Goal: Task Accomplishment & Management: Use online tool/utility

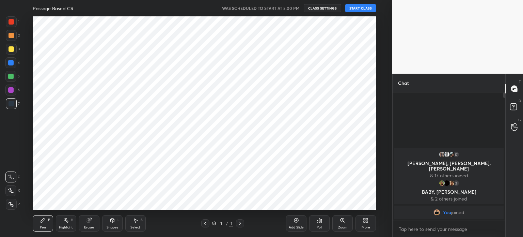
scroll to position [33857, 33685]
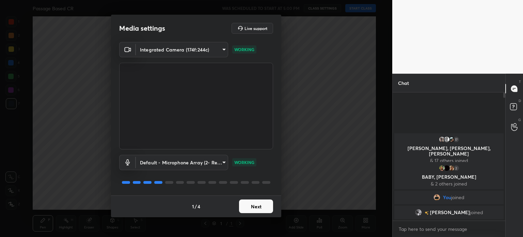
click at [259, 208] on button "Next" at bounding box center [256, 206] width 34 height 14
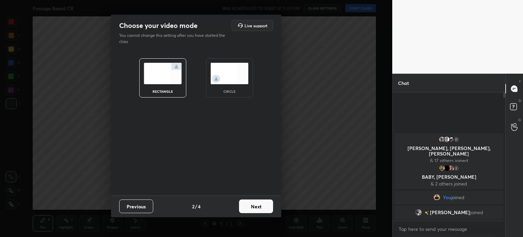
click at [234, 83] on img at bounding box center [229, 73] width 38 height 21
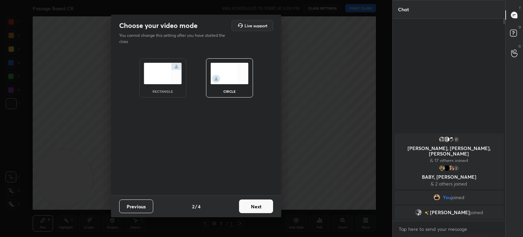
click at [252, 205] on button "Next" at bounding box center [256, 206] width 34 height 14
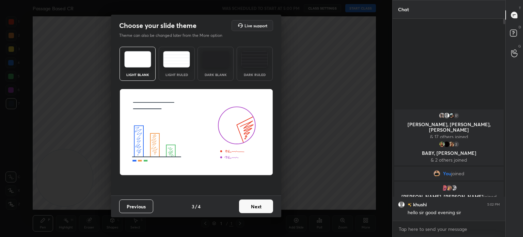
click at [255, 200] on button "Next" at bounding box center [256, 206] width 34 height 14
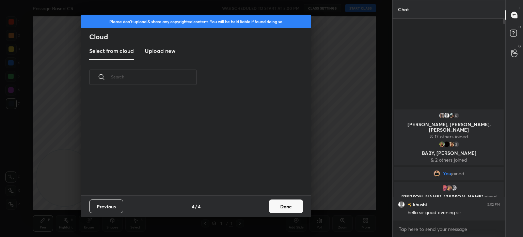
scroll to position [101, 219]
click at [279, 204] on button "Done" at bounding box center [286, 206] width 34 height 14
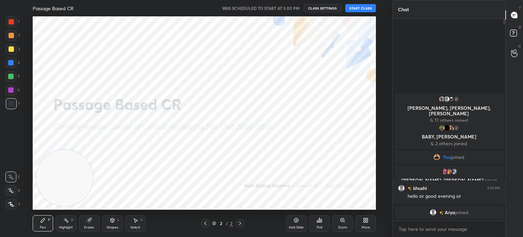
click at [357, 8] on button "START CLASS" at bounding box center [360, 8] width 31 height 8
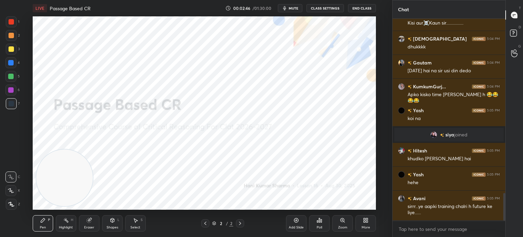
scroll to position [1267, 0]
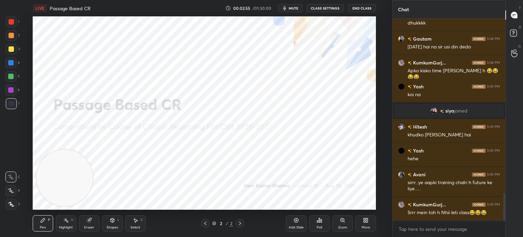
click at [10, 206] on icon at bounding box center [11, 204] width 6 height 5
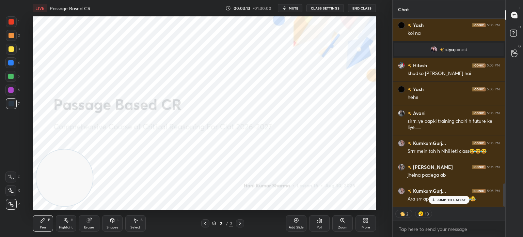
scroll to position [1376, 0]
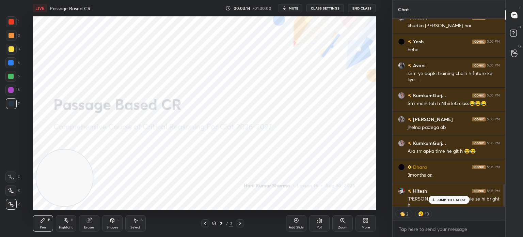
click at [442, 198] on p "JUMP TO LATEST" at bounding box center [451, 199] width 29 height 4
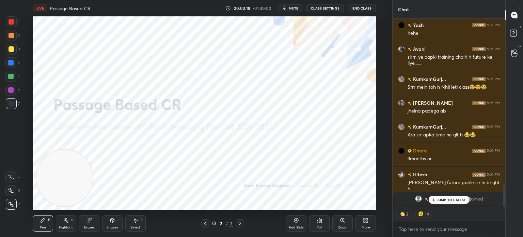
click at [447, 200] on p "JUMP TO LATEST" at bounding box center [451, 199] width 29 height 4
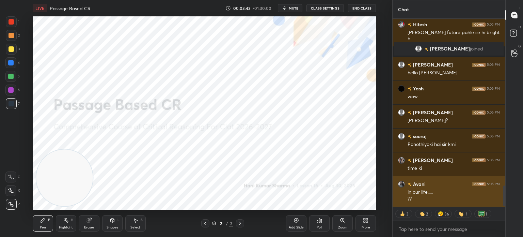
scroll to position [1513, 0]
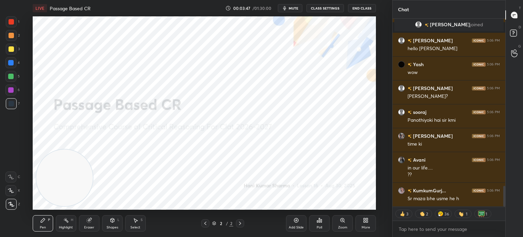
click at [321, 9] on button "CLASS SETTINGS" at bounding box center [324, 8] width 37 height 8
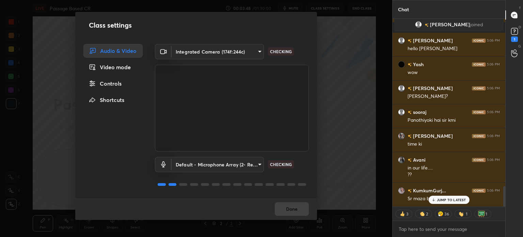
scroll to position [1542, 0]
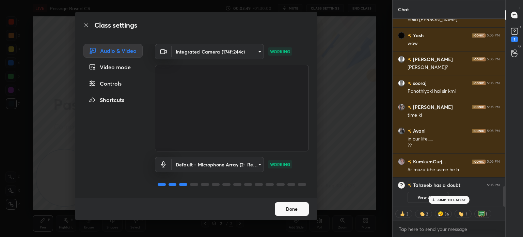
click at [110, 82] on div "Controls" at bounding box center [112, 84] width 59 height 14
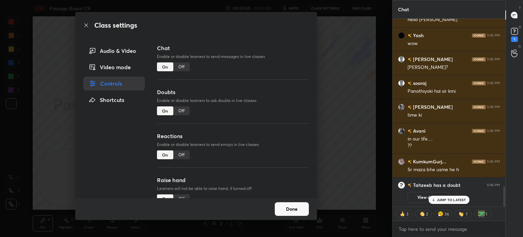
click at [179, 153] on div "Off" at bounding box center [181, 154] width 16 height 9
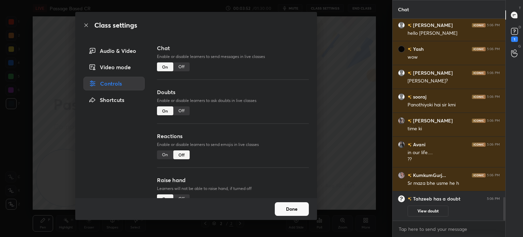
click at [293, 207] on button "Done" at bounding box center [292, 209] width 34 height 14
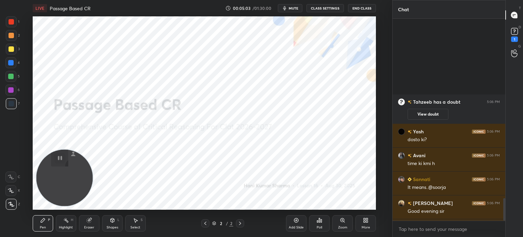
scroll to position [1616, 0]
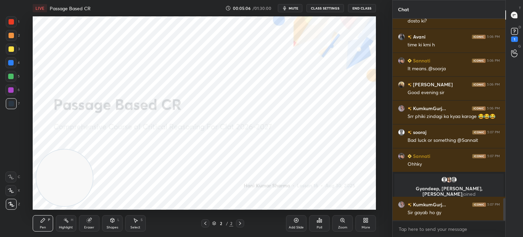
click at [365, 222] on icon at bounding box center [365, 219] width 5 height 5
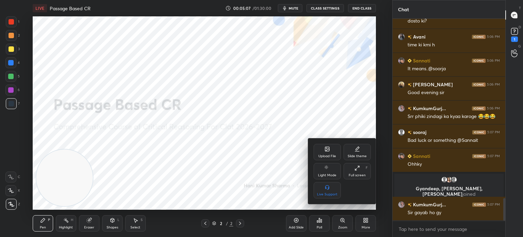
click at [325, 146] on icon at bounding box center [327, 148] width 5 height 5
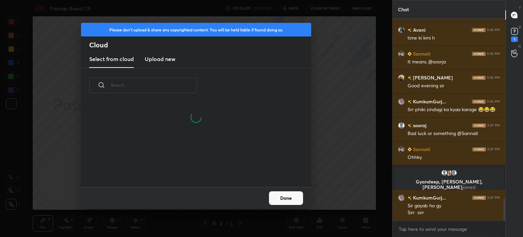
scroll to position [84, 219]
click at [161, 57] on h3 "Upload new" at bounding box center [160, 59] width 31 height 8
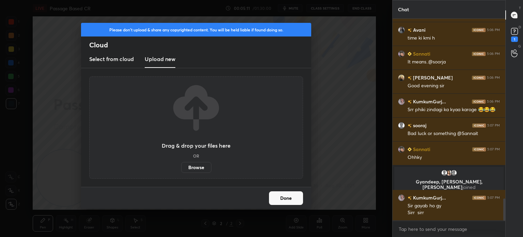
click at [197, 169] on label "Browse" at bounding box center [196, 167] width 30 height 11
click at [181, 169] on input "Browse" at bounding box center [181, 167] width 0 height 11
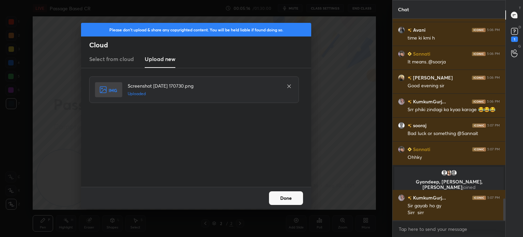
click at [282, 196] on button "Done" at bounding box center [286, 198] width 34 height 14
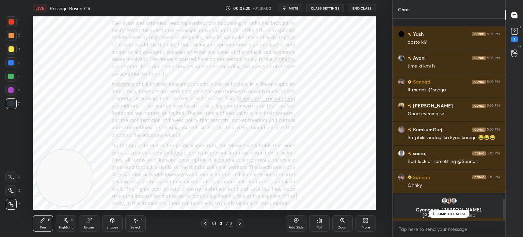
scroll to position [1713, 0]
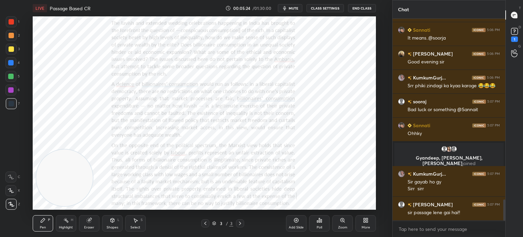
click at [289, 6] on button "mute" at bounding box center [290, 8] width 25 height 8
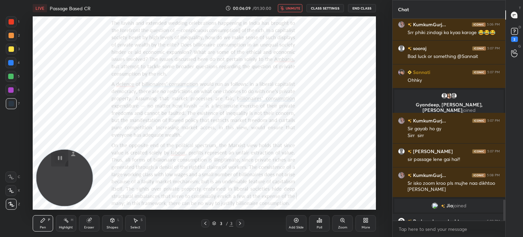
scroll to position [1736, 0]
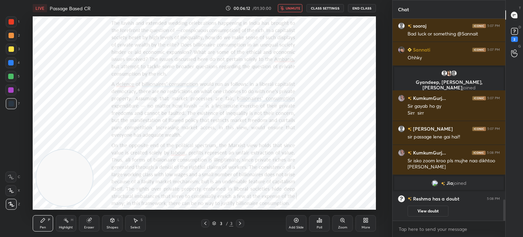
click at [364, 220] on icon at bounding box center [365, 221] width 2 height 2
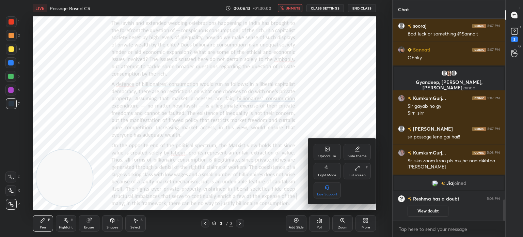
click at [320, 154] on div "Upload File" at bounding box center [327, 155] width 18 height 3
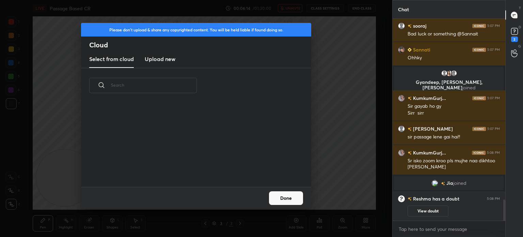
scroll to position [84, 219]
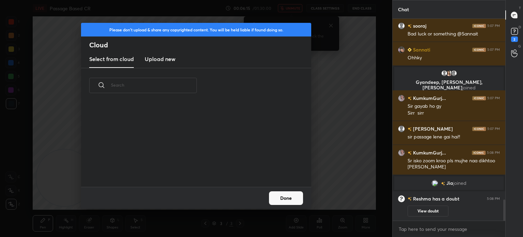
click at [157, 56] on h3 "Upload new" at bounding box center [160, 59] width 31 height 8
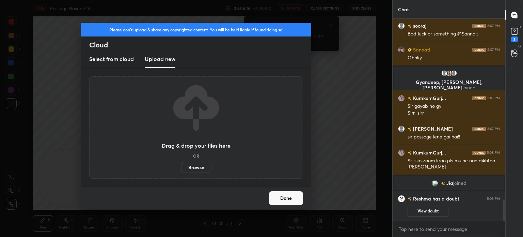
click at [191, 166] on label "Browse" at bounding box center [196, 167] width 30 height 11
click at [181, 166] on input "Browse" at bounding box center [181, 167] width 0 height 11
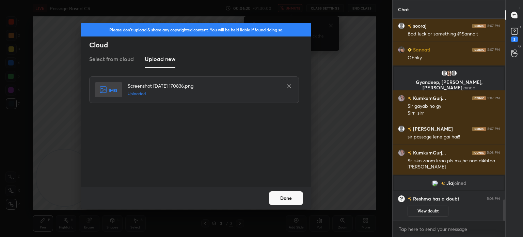
click at [282, 196] on button "Done" at bounding box center [286, 198] width 34 height 14
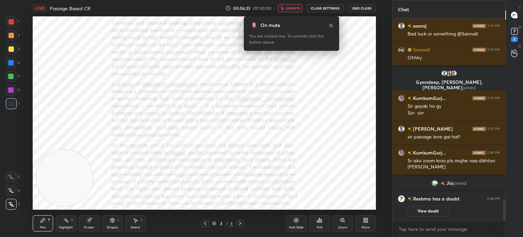
click at [345, 221] on div "Zoom" at bounding box center [342, 223] width 20 height 16
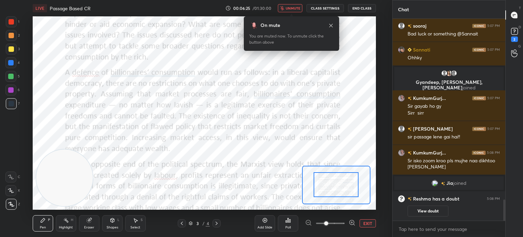
drag, startPoint x: 332, startPoint y: 185, endPoint x: 331, endPoint y: 173, distance: 12.3
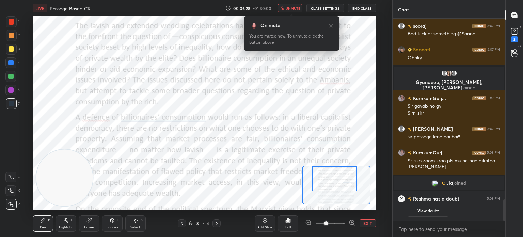
click at [330, 145] on div "Setting up your live class Poll for secs No correct answer Start poll" at bounding box center [204, 112] width 343 height 193
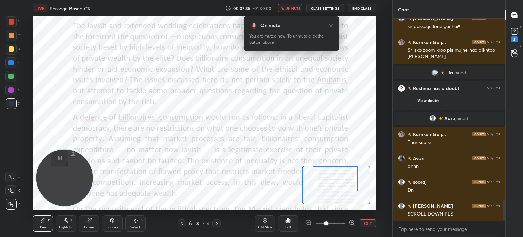
scroll to position [1801, 0]
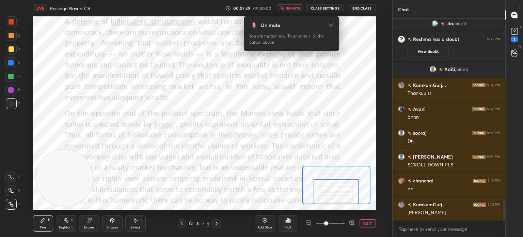
drag, startPoint x: 339, startPoint y: 189, endPoint x: 341, endPoint y: 209, distance: 19.8
click at [341, 209] on div "LIVE Passage Based CR 00:07:39 / 01:30:00 unmute CLASS SETTINGS End Class Setti…" at bounding box center [204, 118] width 365 height 237
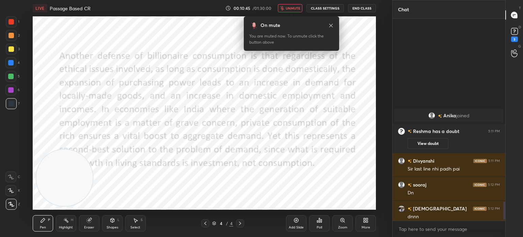
scroll to position [2068, 0]
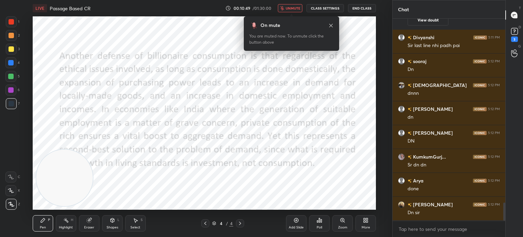
click at [366, 222] on icon at bounding box center [365, 219] width 5 height 5
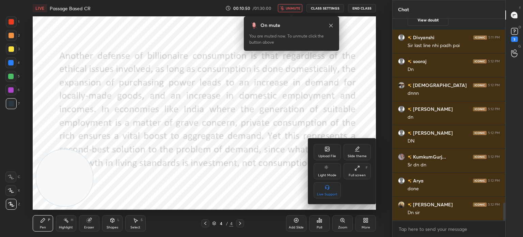
click at [323, 151] on div "Upload File" at bounding box center [327, 152] width 27 height 16
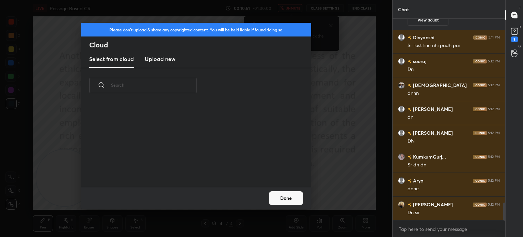
scroll to position [84, 219]
click at [153, 62] on h3 "Upload new" at bounding box center [160, 59] width 31 height 8
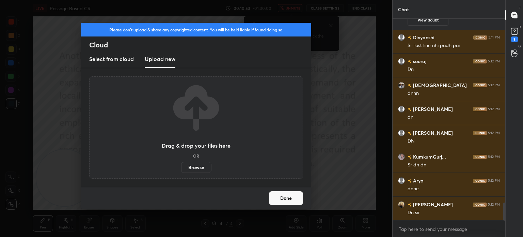
click at [193, 167] on label "Browse" at bounding box center [196, 167] width 30 height 11
click at [181, 167] on input "Browse" at bounding box center [181, 167] width 0 height 11
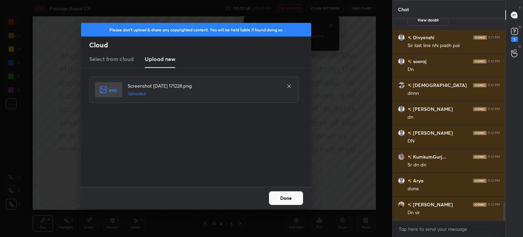
click at [285, 197] on button "Done" at bounding box center [286, 198] width 34 height 14
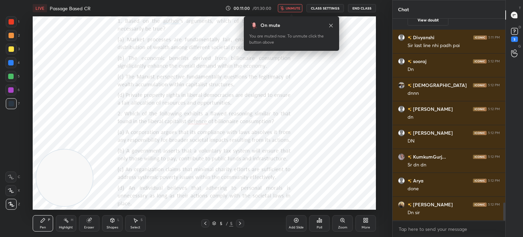
click at [364, 220] on icon at bounding box center [365, 221] width 2 height 2
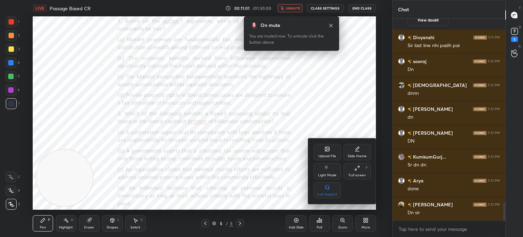
click at [326, 155] on div "Upload File" at bounding box center [327, 155] width 18 height 3
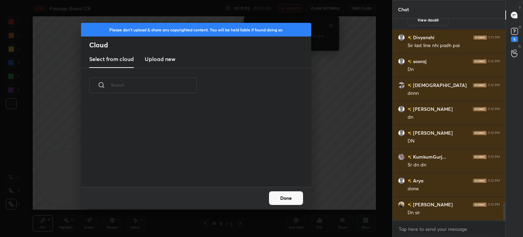
click at [158, 63] on new "Upload new" at bounding box center [160, 59] width 31 height 17
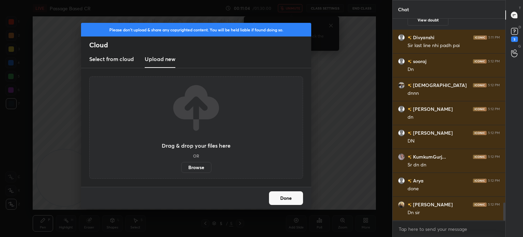
click at [191, 166] on label "Browse" at bounding box center [196, 167] width 30 height 11
click at [181, 166] on input "Browse" at bounding box center [181, 167] width 0 height 11
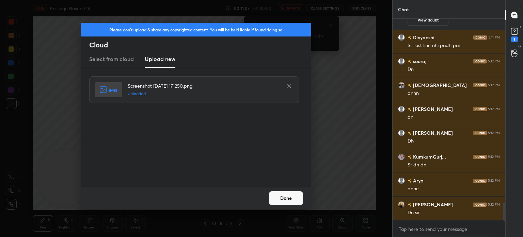
click at [283, 197] on button "Done" at bounding box center [286, 198] width 34 height 14
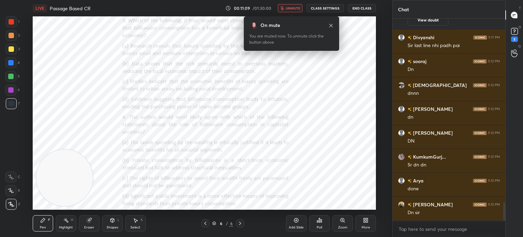
click at [361, 219] on div "More" at bounding box center [365, 223] width 20 height 16
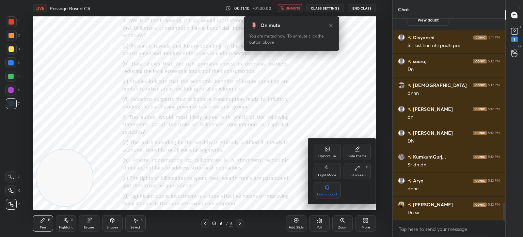
click at [323, 152] on div "Upload File" at bounding box center [327, 152] width 27 height 16
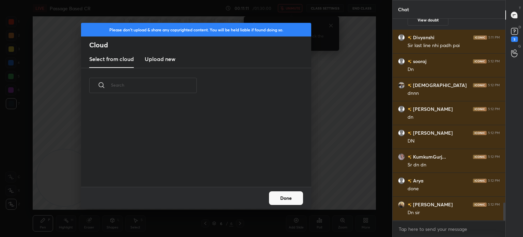
click at [160, 64] on new "Upload new" at bounding box center [160, 59] width 31 height 17
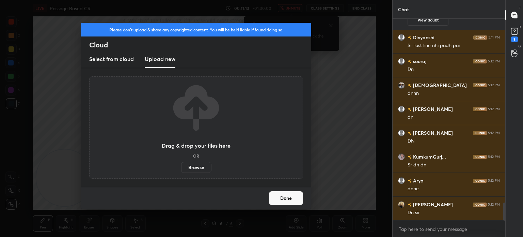
click at [191, 169] on label "Browse" at bounding box center [196, 167] width 30 height 11
click at [181, 169] on input "Browse" at bounding box center [181, 167] width 0 height 11
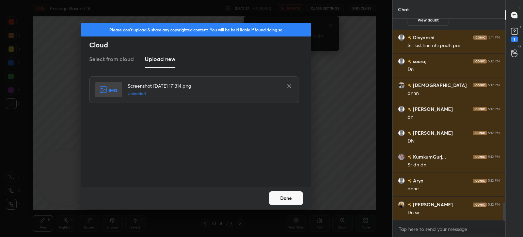
click at [288, 196] on button "Done" at bounding box center [286, 198] width 34 height 14
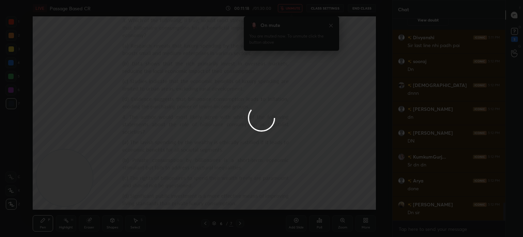
scroll to position [2098, 0]
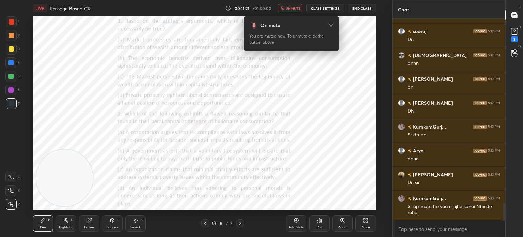
click at [293, 11] on button "unmute" at bounding box center [290, 8] width 25 height 8
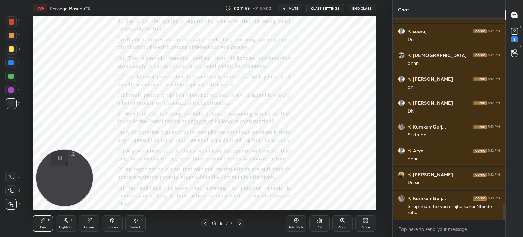
scroll to position [2138, 0]
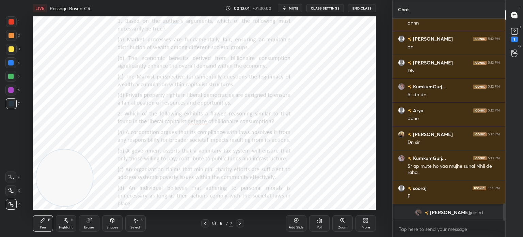
click at [317, 225] on div "Poll" at bounding box center [319, 226] width 5 height 3
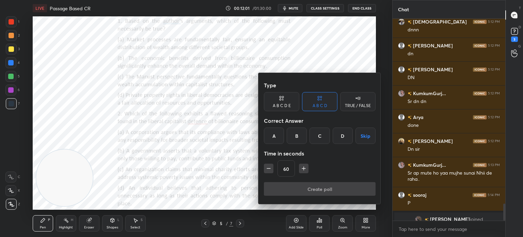
scroll to position [2168, 0]
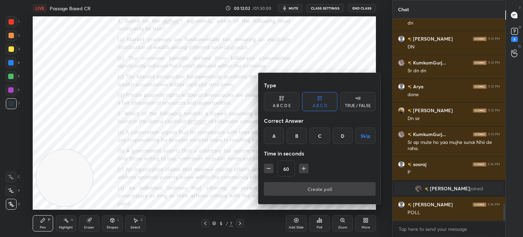
click at [320, 136] on div "C" at bounding box center [320, 135] width 20 height 16
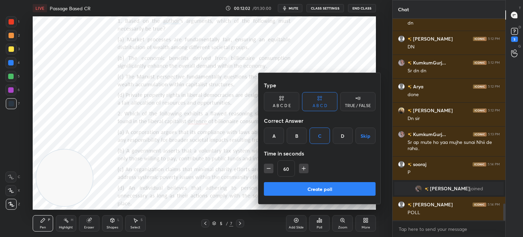
click at [293, 188] on button "Create poll" at bounding box center [320, 189] width 112 height 14
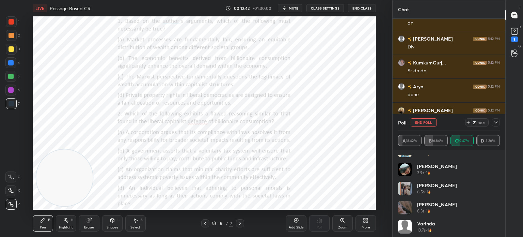
scroll to position [204, 0]
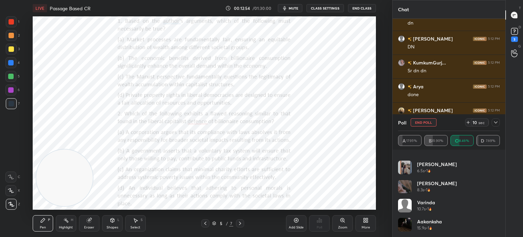
click at [412, 122] on button "End Poll" at bounding box center [424, 122] width 26 height 8
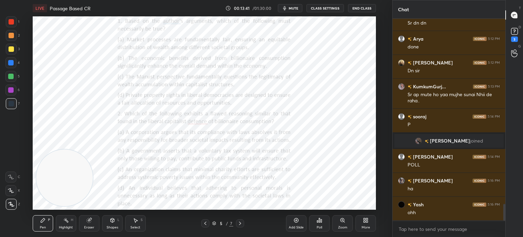
scroll to position [2240, 0]
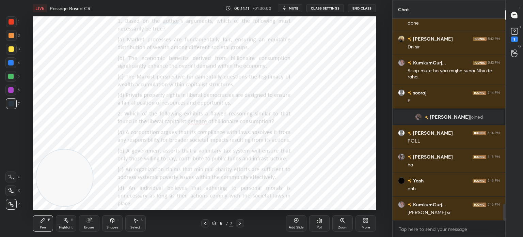
click at [316, 229] on div "Poll" at bounding box center [319, 223] width 20 height 16
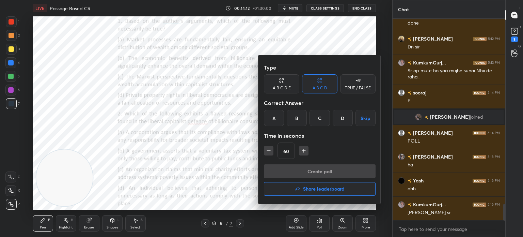
click at [273, 116] on div "A" at bounding box center [274, 118] width 20 height 16
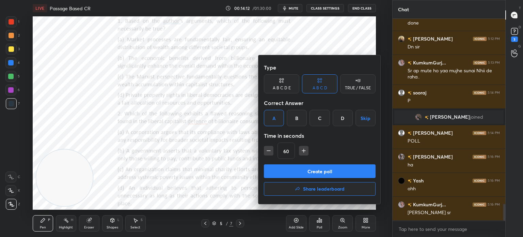
click at [285, 168] on button "Create poll" at bounding box center [320, 171] width 112 height 14
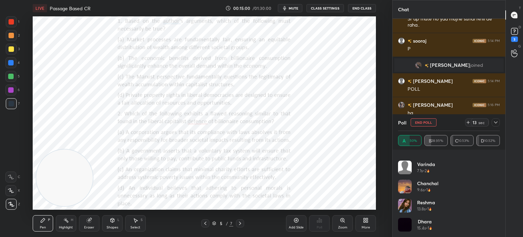
scroll to position [2300, 0]
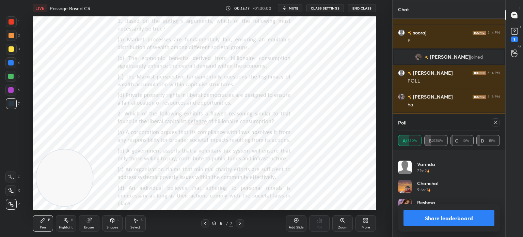
click at [496, 122] on icon at bounding box center [495, 122] width 3 height 3
type textarea "x"
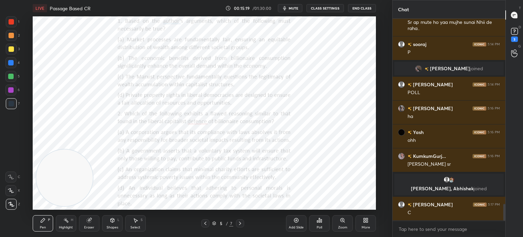
scroll to position [2247, 0]
click at [317, 222] on icon at bounding box center [317, 221] width 1 height 2
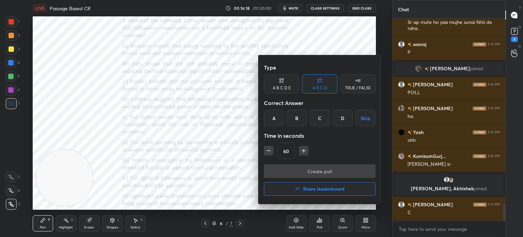
click at [273, 116] on div "A" at bounding box center [274, 118] width 20 height 16
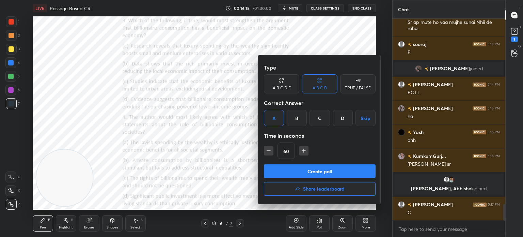
click at [271, 149] on icon "button" at bounding box center [268, 150] width 7 height 7
click at [270, 148] on icon "button" at bounding box center [268, 150] width 7 height 7
click at [302, 149] on icon "button" at bounding box center [303, 150] width 7 height 7
type input "45"
click at [288, 169] on button "Create poll" at bounding box center [320, 171] width 112 height 14
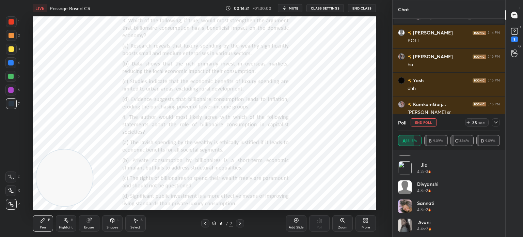
scroll to position [150, 0]
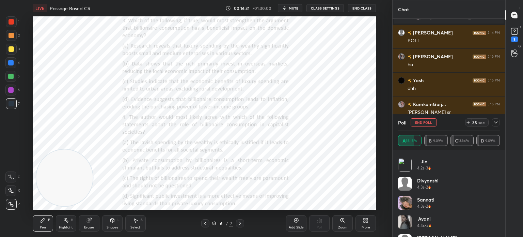
click at [433, 197] on h4 "Sannati" at bounding box center [425, 199] width 17 height 7
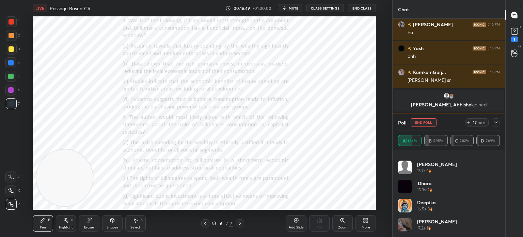
scroll to position [376, 0]
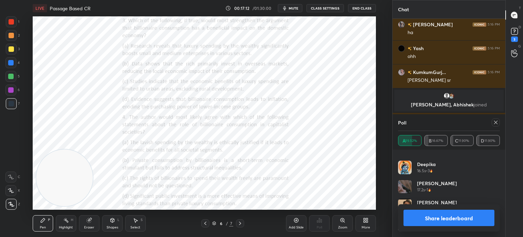
click at [422, 215] on button "Share leaderboard" at bounding box center [448, 217] width 91 height 16
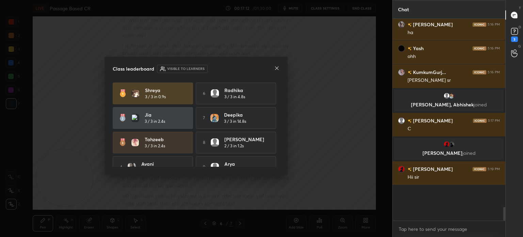
scroll to position [192, 111]
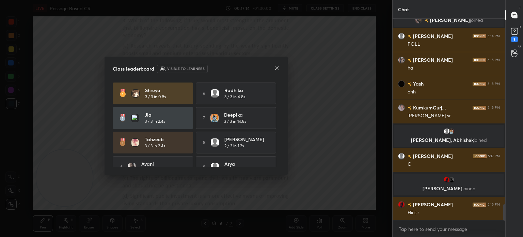
click at [276, 68] on icon at bounding box center [276, 67] width 5 height 5
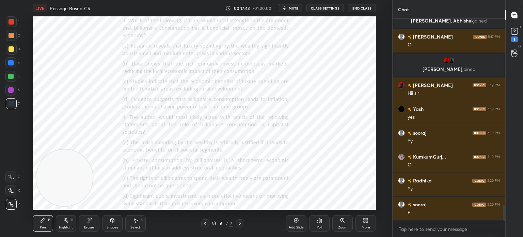
scroll to position [2420, 0]
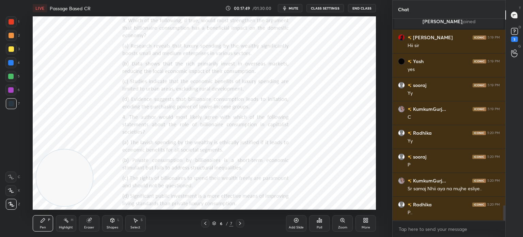
click at [320, 222] on icon at bounding box center [319, 220] width 1 height 4
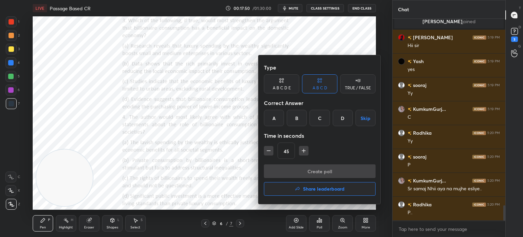
click at [298, 117] on div "B" at bounding box center [297, 118] width 20 height 16
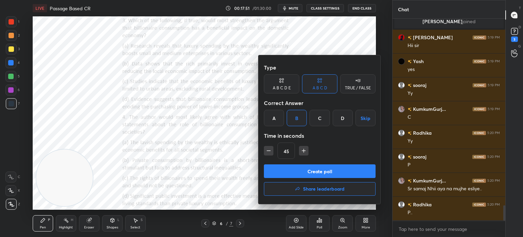
click at [288, 168] on button "Create poll" at bounding box center [320, 171] width 112 height 14
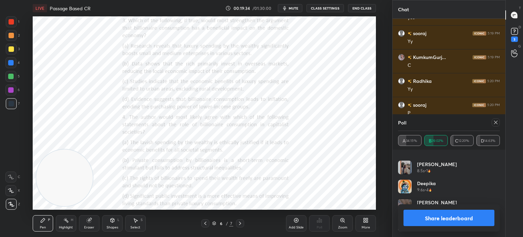
scroll to position [2452, 0]
click at [88, 222] on icon at bounding box center [88, 220] width 4 height 4
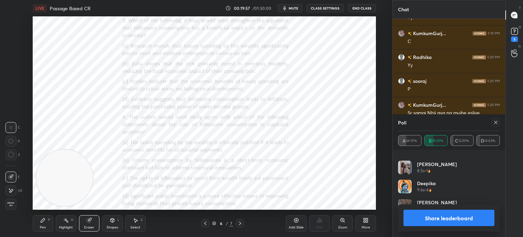
click at [421, 221] on button "Share leaderboard" at bounding box center [448, 217] width 91 height 16
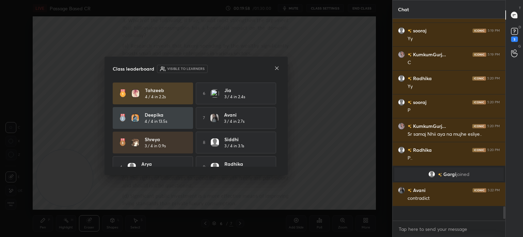
scroll to position [189, 111]
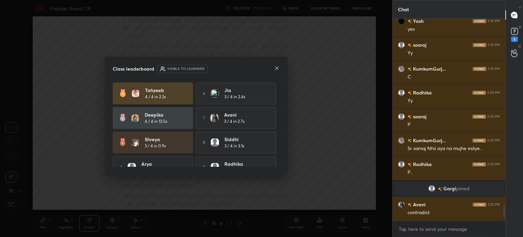
click at [276, 69] on icon at bounding box center [276, 67] width 5 height 5
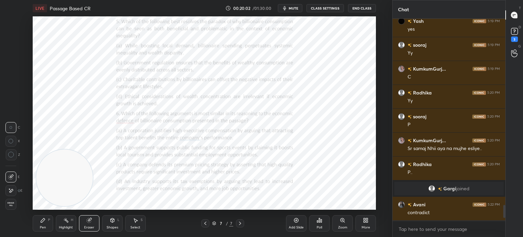
click at [44, 219] on icon at bounding box center [43, 220] width 4 height 4
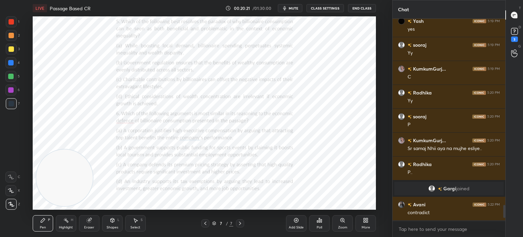
click at [321, 222] on icon at bounding box center [321, 220] width 1 height 3
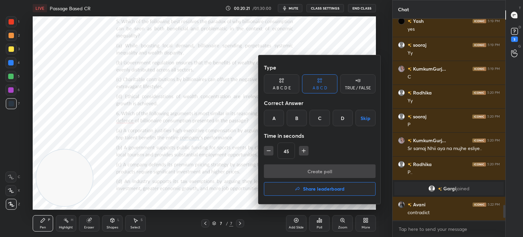
click at [278, 114] on div "A" at bounding box center [274, 118] width 20 height 16
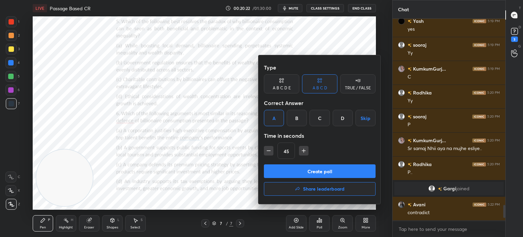
click at [282, 169] on button "Create poll" at bounding box center [320, 171] width 112 height 14
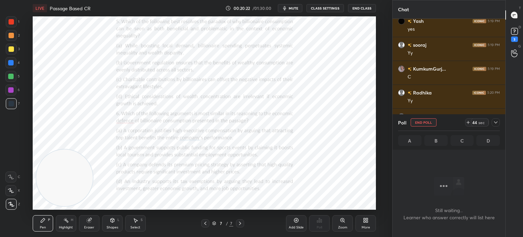
scroll to position [180, 111]
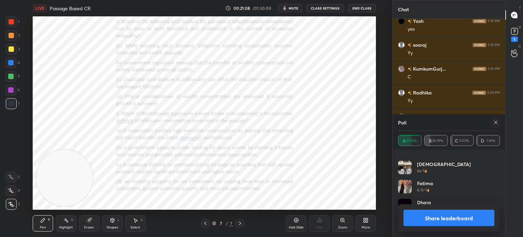
click at [424, 218] on button "Share leaderboard" at bounding box center [448, 217] width 91 height 16
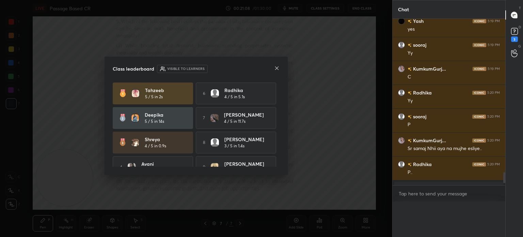
scroll to position [189, 111]
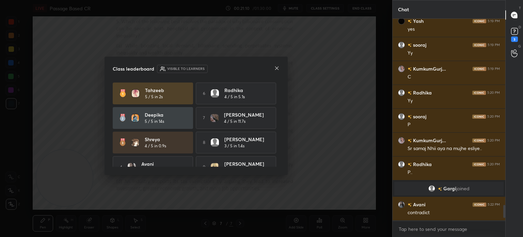
click at [276, 68] on icon at bounding box center [276, 67] width 5 height 5
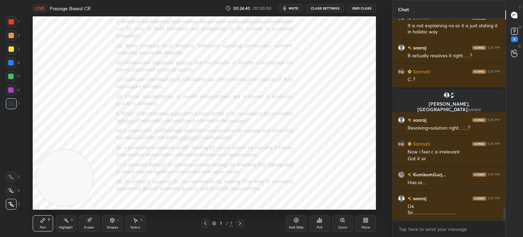
scroll to position [2692, 0]
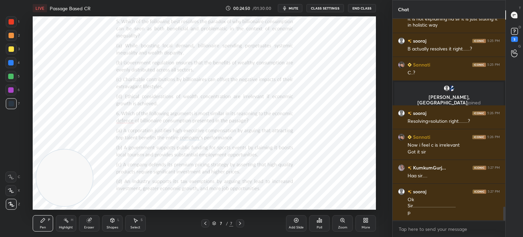
click at [315, 224] on div "Poll" at bounding box center [319, 223] width 20 height 16
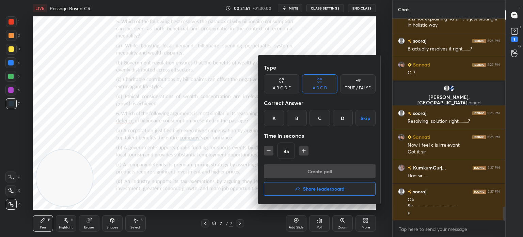
click at [343, 117] on div "D" at bounding box center [343, 118] width 20 height 16
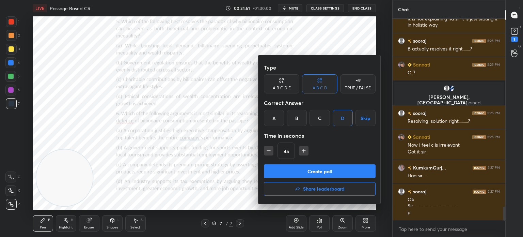
click at [317, 169] on button "Create poll" at bounding box center [320, 171] width 112 height 14
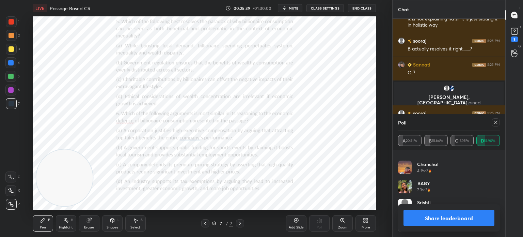
scroll to position [2751, 0]
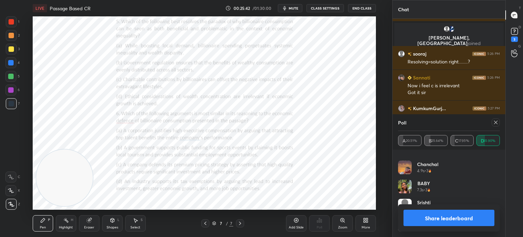
click at [493, 122] on icon at bounding box center [495, 122] width 5 height 5
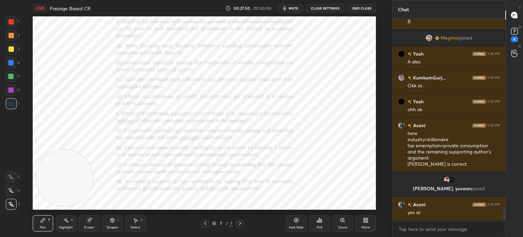
scroll to position [2830, 0]
click at [312, 224] on div "Poll" at bounding box center [319, 223] width 20 height 16
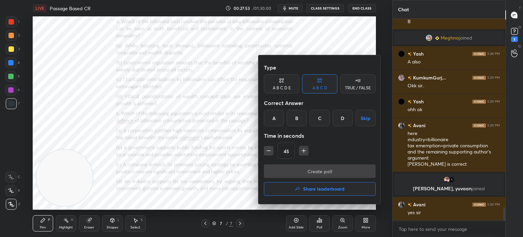
click at [314, 186] on h4 "Share leaderboard" at bounding box center [324, 188] width 42 height 5
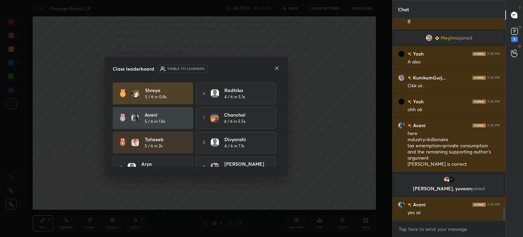
scroll to position [37, 0]
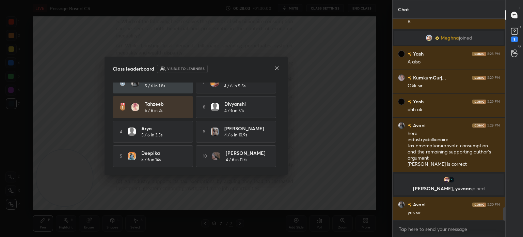
click at [273, 71] on div "Class leaderboard Visible to learners" at bounding box center [196, 69] width 167 height 8
click at [279, 69] on icon at bounding box center [276, 67] width 5 height 5
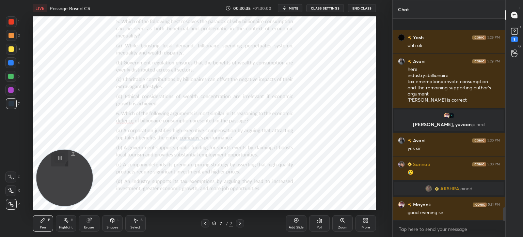
scroll to position [2888, 0]
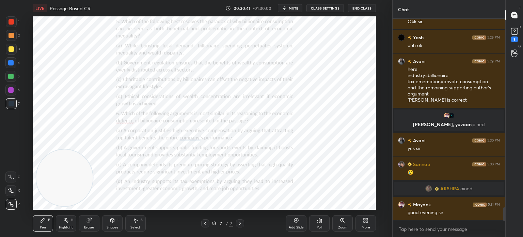
click at [366, 220] on icon at bounding box center [367, 221] width 2 height 2
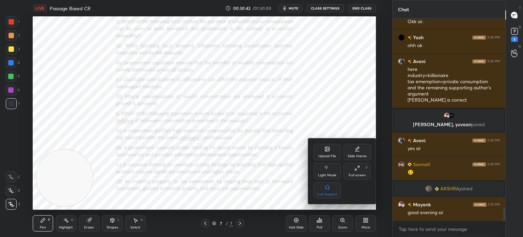
click at [320, 155] on div "Upload File" at bounding box center [327, 155] width 18 height 3
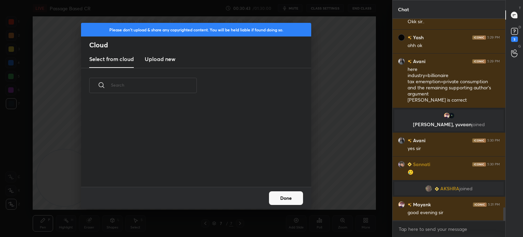
scroll to position [84, 219]
click at [170, 67] on new "Upload new" at bounding box center [160, 59] width 31 height 17
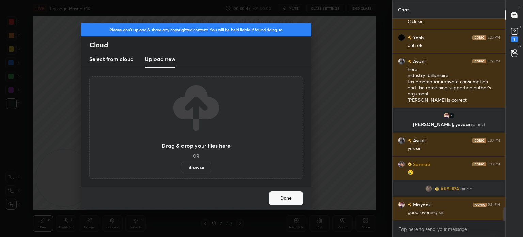
click at [191, 171] on label "Browse" at bounding box center [196, 167] width 30 height 11
click at [181, 171] on input "Browse" at bounding box center [181, 167] width 0 height 11
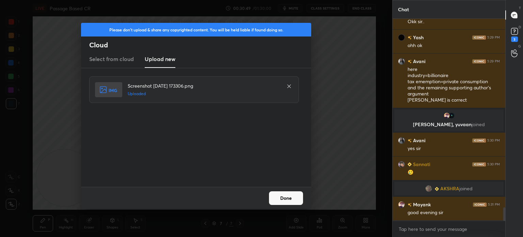
click at [287, 196] on button "Done" at bounding box center [286, 198] width 34 height 14
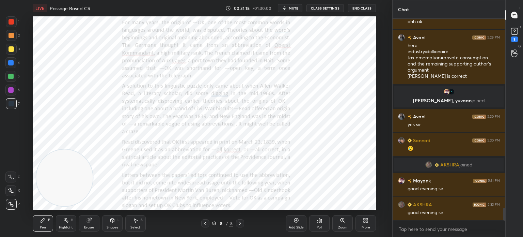
scroll to position [2960, 0]
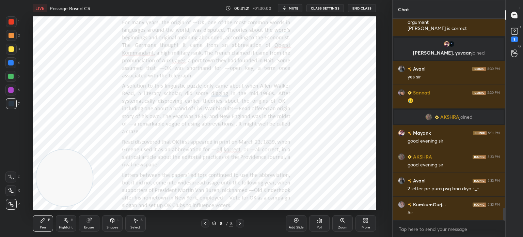
click at [290, 6] on button "mute" at bounding box center [290, 8] width 25 height 8
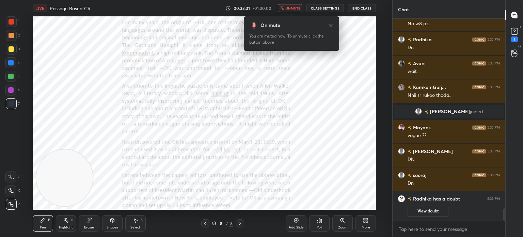
scroll to position [3167, 0]
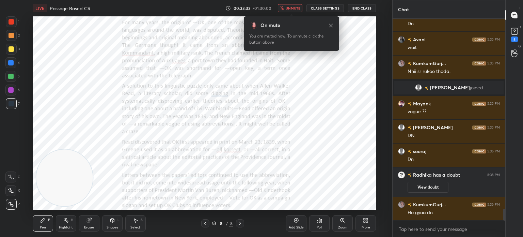
click at [364, 222] on icon at bounding box center [365, 221] width 2 height 2
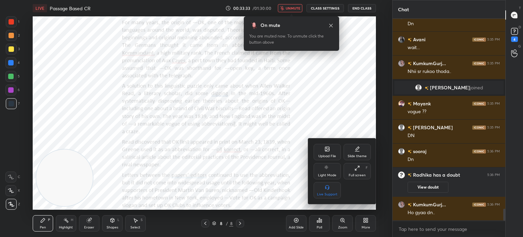
click at [327, 147] on icon at bounding box center [327, 149] width 4 height 4
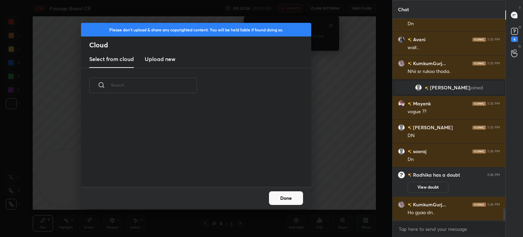
scroll to position [84, 219]
click at [169, 59] on h3 "Upload new" at bounding box center [160, 59] width 31 height 8
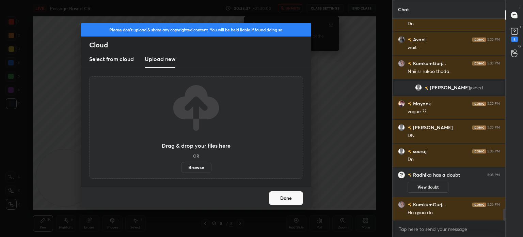
click at [194, 170] on label "Browse" at bounding box center [196, 167] width 30 height 11
click at [181, 170] on input "Browse" at bounding box center [181, 167] width 0 height 11
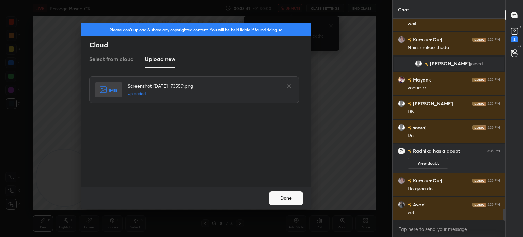
click at [284, 197] on button "Done" at bounding box center [286, 198] width 34 height 14
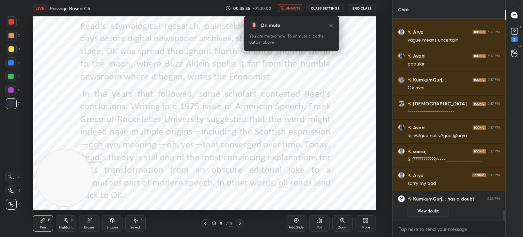
scroll to position [3432, 0]
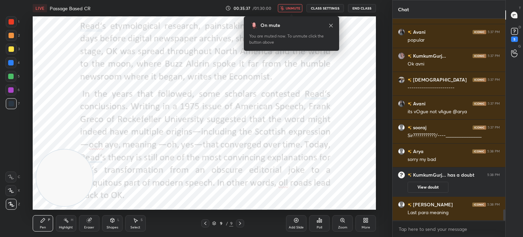
click at [288, 11] on button "unmute" at bounding box center [290, 8] width 25 height 8
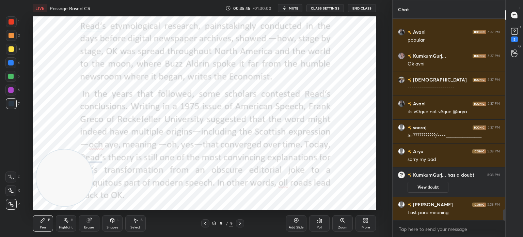
click at [290, 9] on span "mute" at bounding box center [294, 8] width 10 height 5
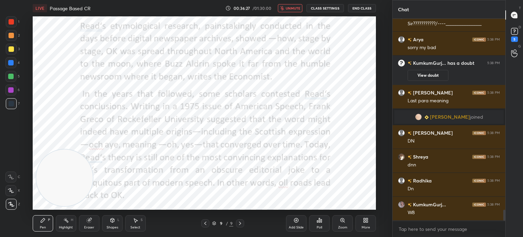
scroll to position [3547, 0]
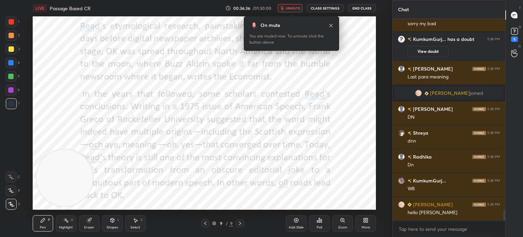
click at [289, 9] on span "unmute" at bounding box center [293, 8] width 15 height 5
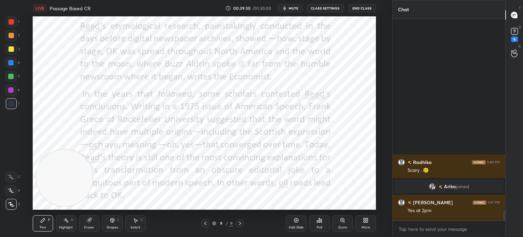
scroll to position [3795, 0]
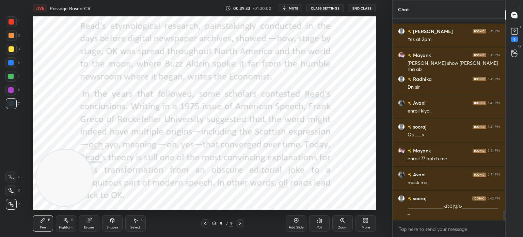
click at [370, 220] on div "More" at bounding box center [365, 223] width 20 height 16
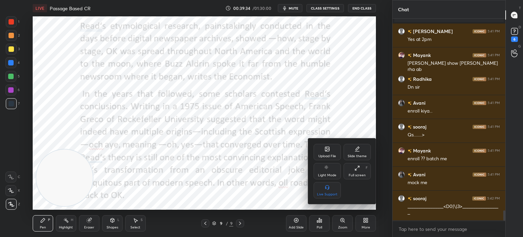
scroll to position [3825, 0]
click at [325, 154] on div "Upload File" at bounding box center [327, 155] width 18 height 3
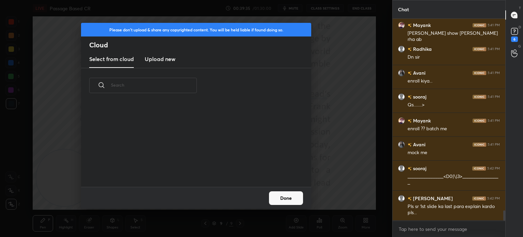
scroll to position [84, 219]
click at [165, 63] on new "Upload new" at bounding box center [160, 59] width 31 height 17
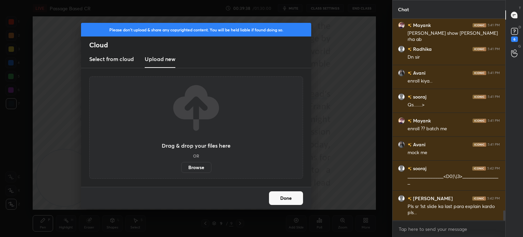
click at [194, 164] on label "Browse" at bounding box center [196, 167] width 30 height 11
click at [181, 164] on input "Browse" at bounding box center [181, 167] width 0 height 11
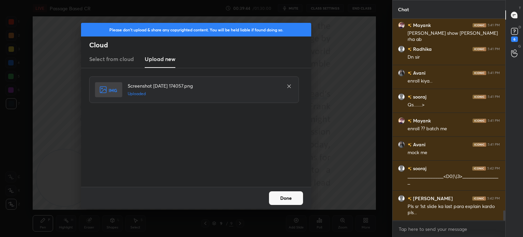
click at [295, 198] on button "Done" at bounding box center [286, 198] width 34 height 14
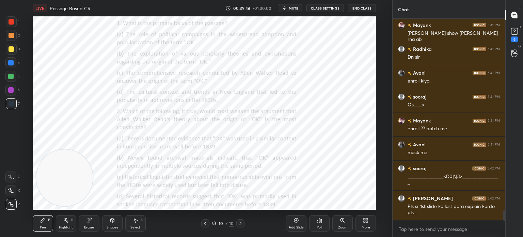
click at [360, 222] on div "More" at bounding box center [365, 223] width 20 height 16
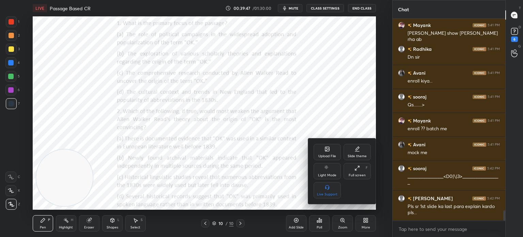
click at [322, 157] on div "Upload File" at bounding box center [327, 155] width 18 height 3
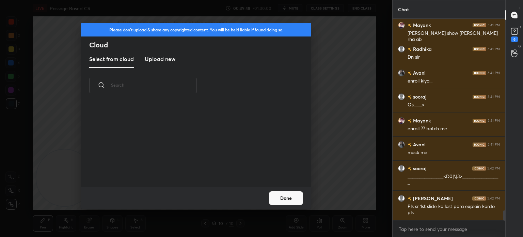
scroll to position [3855, 0]
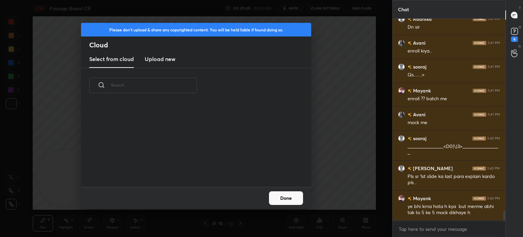
click at [165, 62] on h3 "Upload new" at bounding box center [160, 59] width 31 height 8
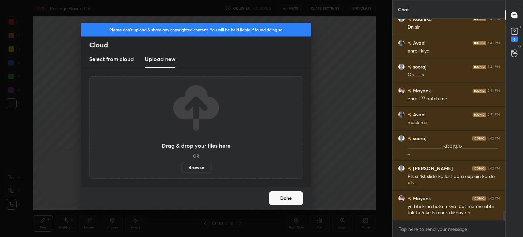
click at [192, 164] on label "Browse" at bounding box center [196, 167] width 30 height 11
click at [181, 164] on input "Browse" at bounding box center [181, 167] width 0 height 11
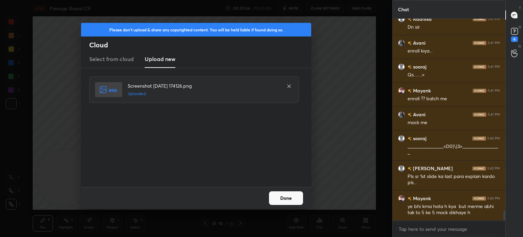
click at [276, 195] on button "Done" at bounding box center [286, 198] width 34 height 14
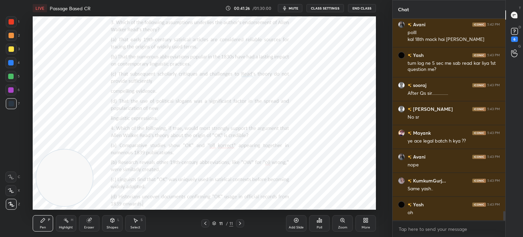
scroll to position [4106, 0]
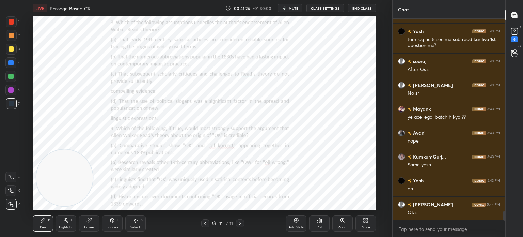
click at [366, 219] on icon at bounding box center [367, 219] width 2 height 2
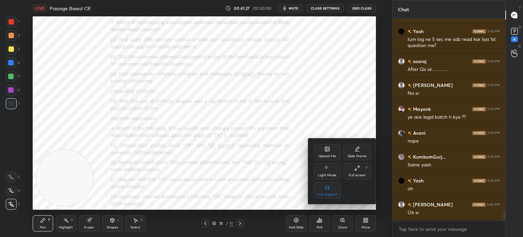
click at [328, 154] on div "Upload File" at bounding box center [327, 152] width 27 height 16
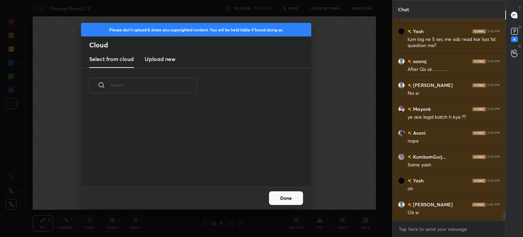
scroll to position [84, 219]
click at [158, 59] on h3 "Upload new" at bounding box center [160, 59] width 31 height 8
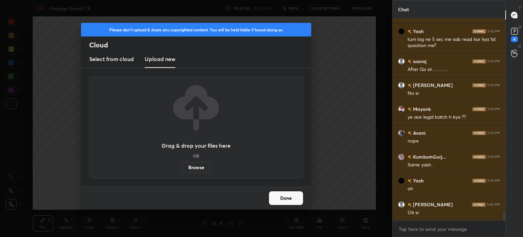
click at [193, 167] on label "Browse" at bounding box center [196, 167] width 30 height 11
click at [181, 167] on input "Browse" at bounding box center [181, 167] width 0 height 11
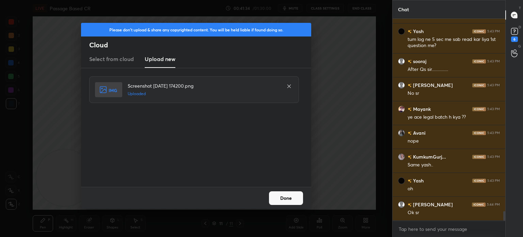
click at [289, 201] on button "Done" at bounding box center [286, 198] width 34 height 14
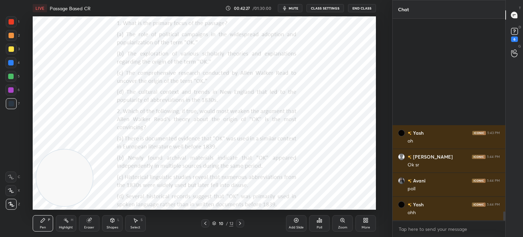
scroll to position [4296, 0]
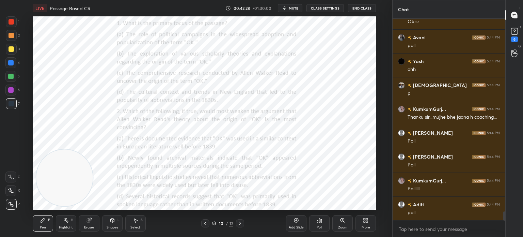
click at [323, 225] on div "Poll" at bounding box center [319, 223] width 20 height 16
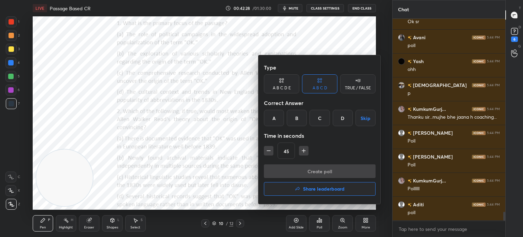
scroll to position [4320, 0]
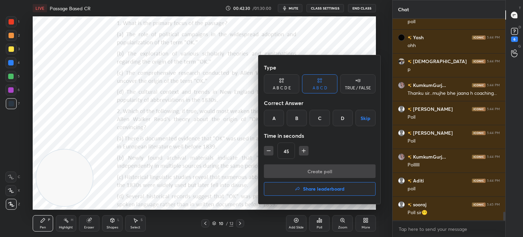
click at [318, 120] on div "C" at bounding box center [320, 118] width 20 height 16
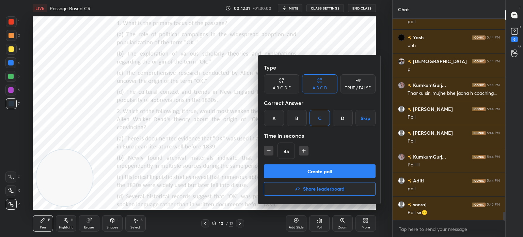
click at [323, 168] on button "Create poll" at bounding box center [320, 171] width 112 height 14
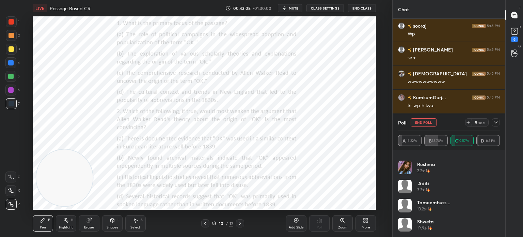
scroll to position [4594, 0]
click at [493, 122] on div at bounding box center [496, 122] width 8 height 8
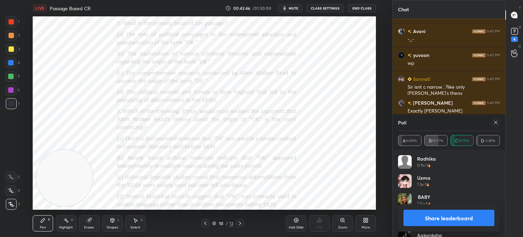
scroll to position [4715, 0]
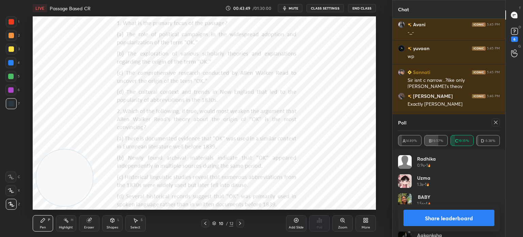
click at [495, 125] on icon at bounding box center [495, 122] width 5 height 5
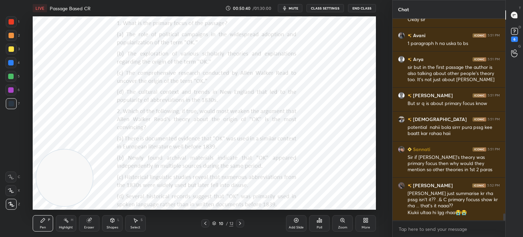
scroll to position [5413, 0]
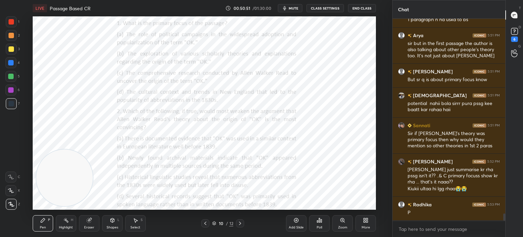
click at [318, 226] on div "Poll" at bounding box center [319, 226] width 5 height 3
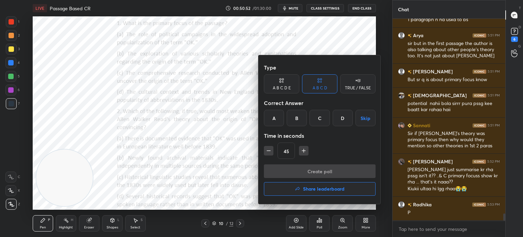
click at [275, 115] on div "A" at bounding box center [274, 118] width 20 height 16
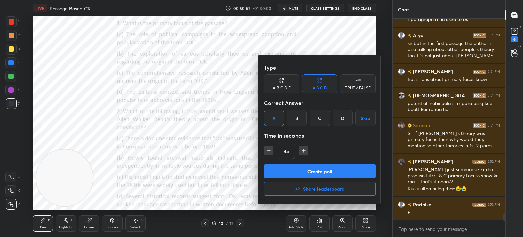
click at [297, 170] on button "Create poll" at bounding box center [320, 171] width 112 height 14
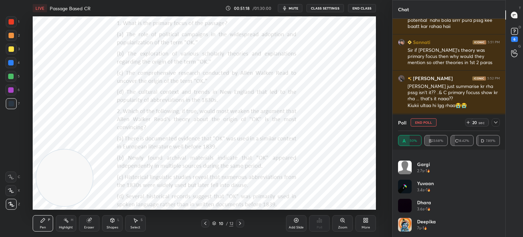
scroll to position [5520, 0]
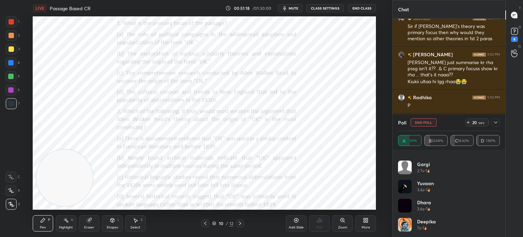
click at [496, 123] on icon at bounding box center [495, 122] width 5 height 5
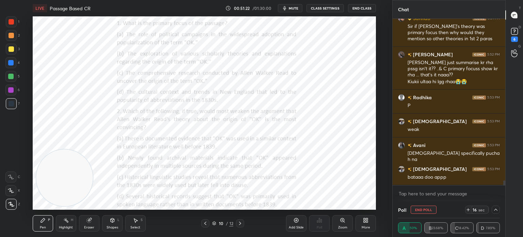
scroll to position [5544, 0]
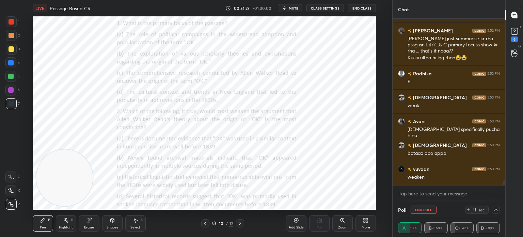
click at [493, 208] on icon at bounding box center [495, 209] width 5 height 5
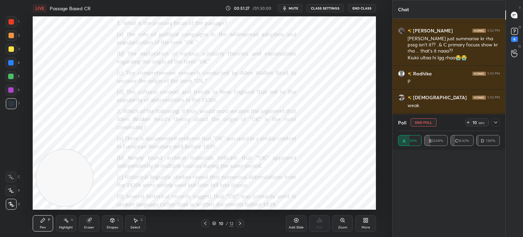
scroll to position [32, 100]
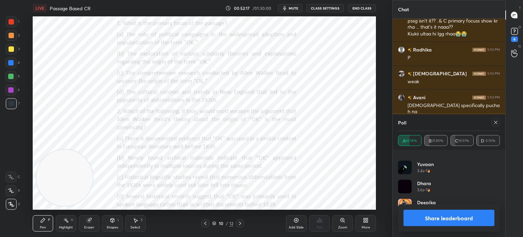
click at [494, 123] on icon at bounding box center [495, 122] width 5 height 5
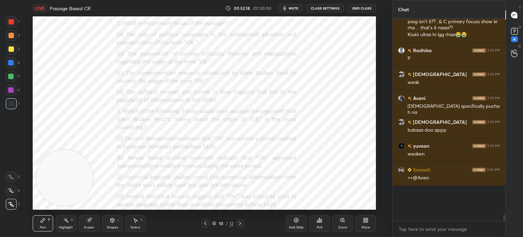
scroll to position [5542, 0]
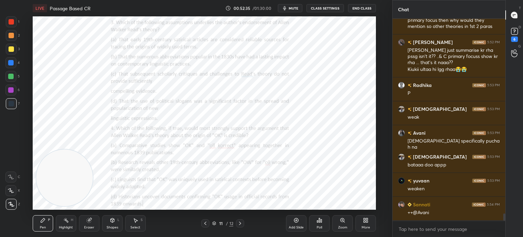
click at [317, 226] on div "Poll" at bounding box center [319, 226] width 5 height 3
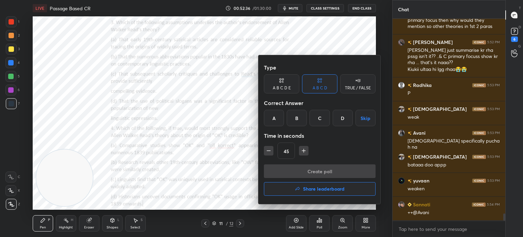
click at [318, 117] on div "C" at bounding box center [320, 118] width 20 height 16
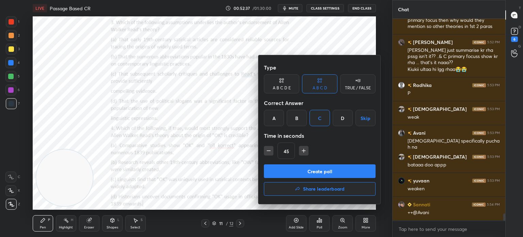
click at [291, 172] on button "Create poll" at bounding box center [320, 171] width 112 height 14
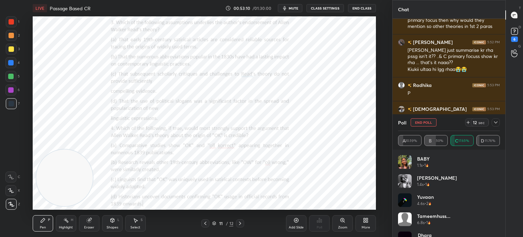
scroll to position [33, 0]
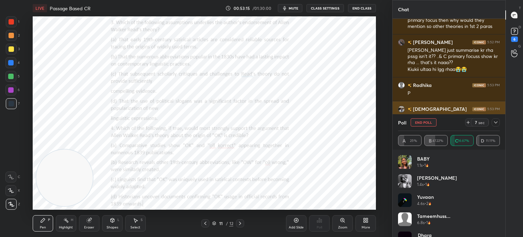
click at [496, 126] on div at bounding box center [496, 122] width 8 height 8
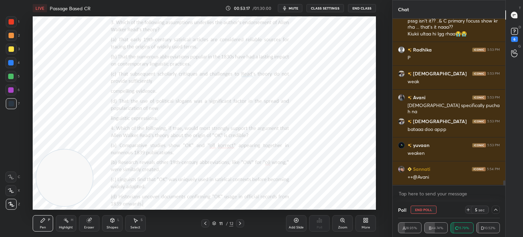
click at [493, 213] on div at bounding box center [496, 209] width 8 height 8
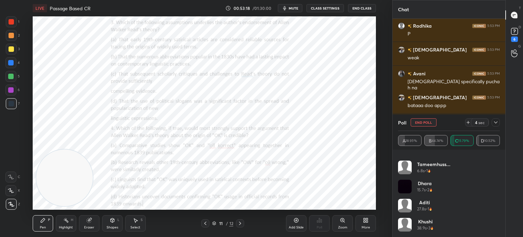
scroll to position [5616, 0]
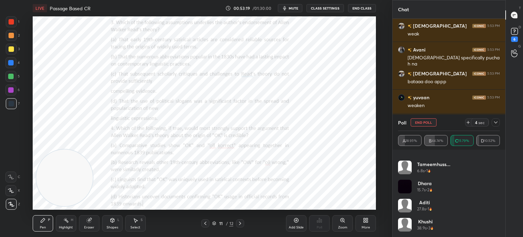
click at [493, 123] on icon at bounding box center [495, 122] width 5 height 5
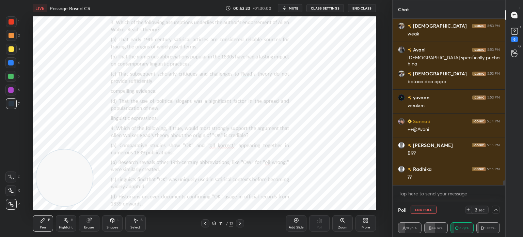
click at [498, 211] on icon at bounding box center [495, 209] width 5 height 5
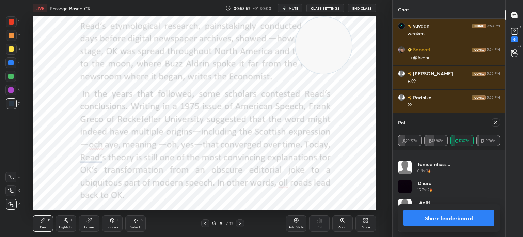
scroll to position [5711, 0]
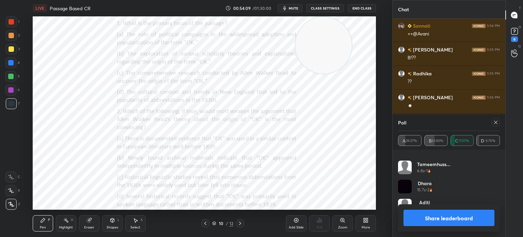
click at [418, 217] on button "Share leaderboard" at bounding box center [448, 217] width 91 height 16
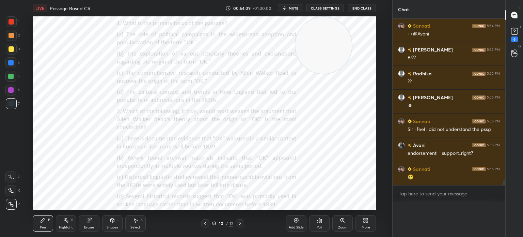
scroll to position [36, 100]
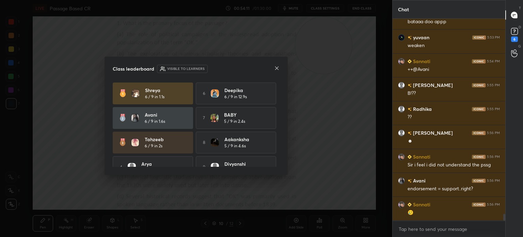
click at [274, 68] on icon at bounding box center [276, 67] width 5 height 5
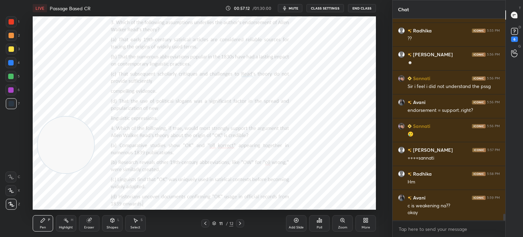
scroll to position [5778, 0]
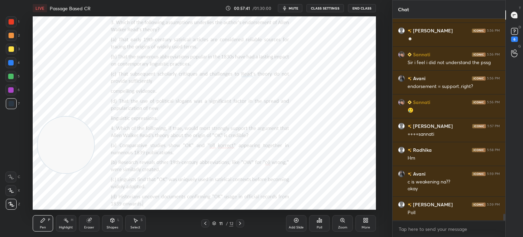
click at [319, 220] on icon at bounding box center [319, 220] width 1 height 4
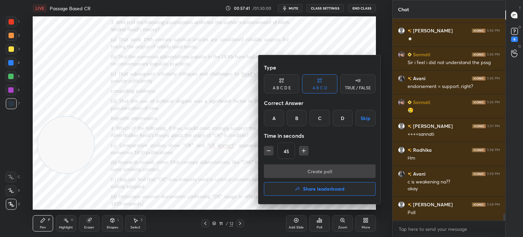
click at [343, 116] on div "D" at bounding box center [343, 118] width 20 height 16
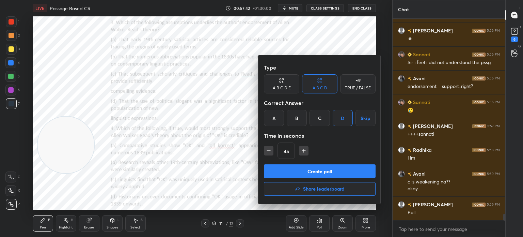
click at [312, 172] on button "Create poll" at bounding box center [320, 171] width 112 height 14
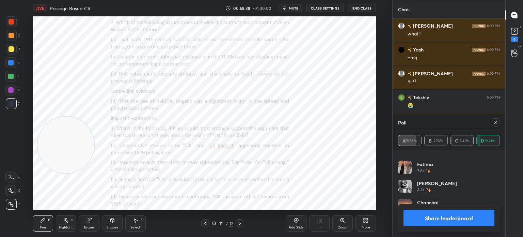
scroll to position [6051, 0]
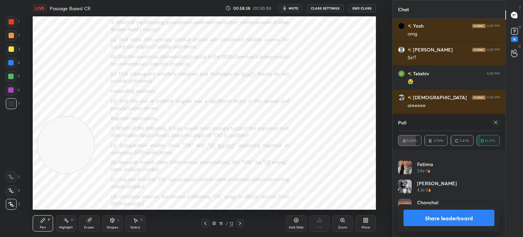
click at [424, 219] on button "Share leaderboard" at bounding box center [448, 217] width 91 height 16
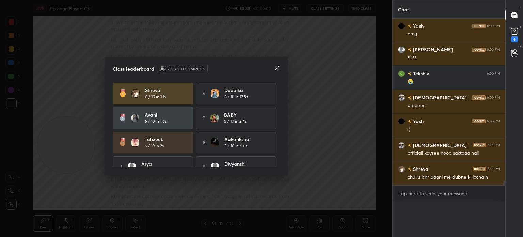
scroll to position [0, 0]
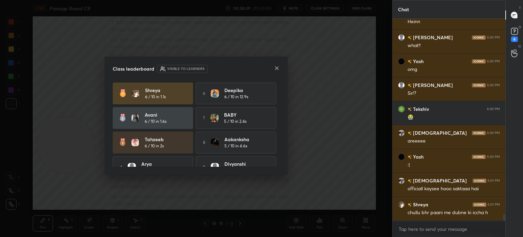
click at [276, 69] on icon at bounding box center [276, 67] width 5 height 5
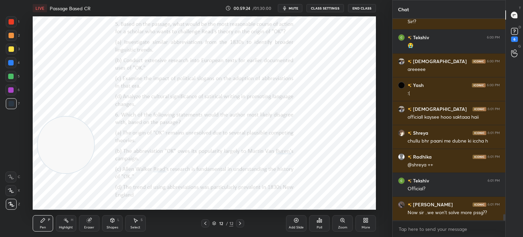
scroll to position [6111, 0]
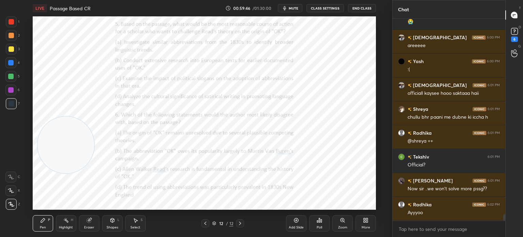
click at [319, 222] on icon at bounding box center [319, 220] width 1 height 4
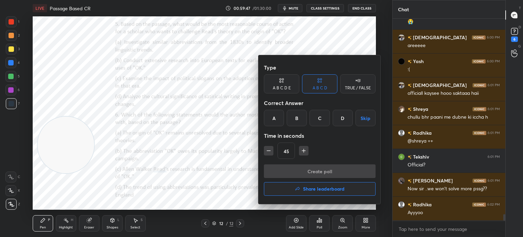
click at [296, 117] on div "B" at bounding box center [297, 118] width 20 height 16
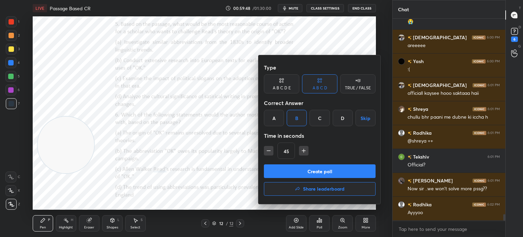
click at [289, 165] on button "Create poll" at bounding box center [320, 171] width 112 height 14
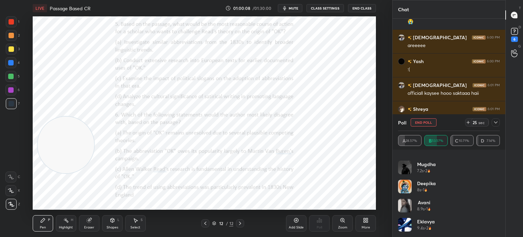
scroll to position [204, 0]
click at [420, 120] on button "End Poll" at bounding box center [424, 122] width 26 height 8
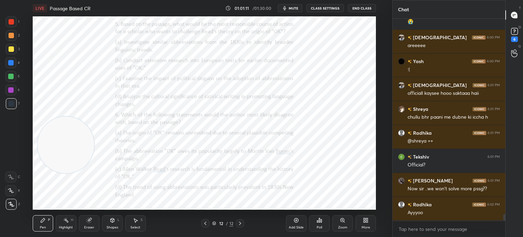
scroll to position [6135, 0]
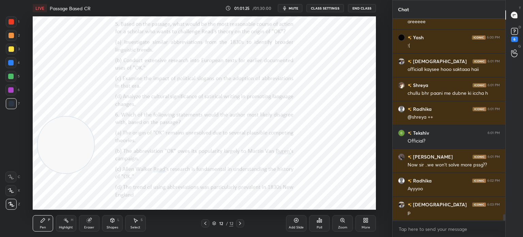
click at [319, 222] on icon at bounding box center [319, 219] width 5 height 5
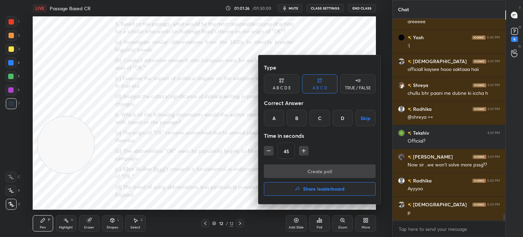
click at [274, 117] on div "A" at bounding box center [274, 118] width 20 height 16
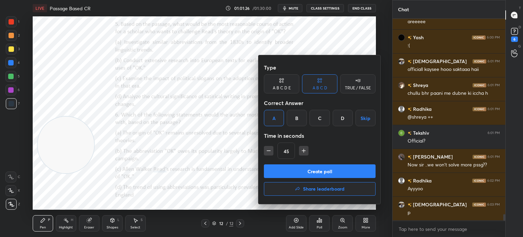
click at [288, 170] on button "Create poll" at bounding box center [320, 171] width 112 height 14
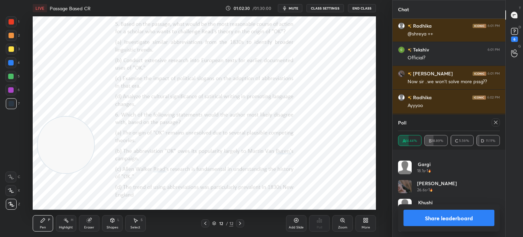
scroll to position [6242, 0]
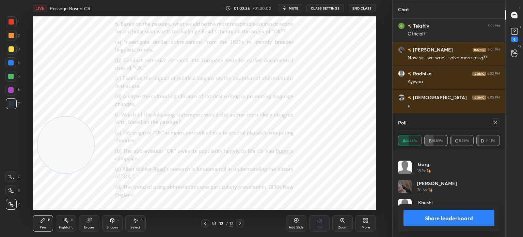
click at [424, 219] on button "Share leaderboard" at bounding box center [448, 217] width 91 height 16
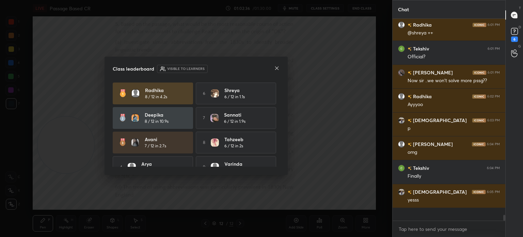
scroll to position [212, 111]
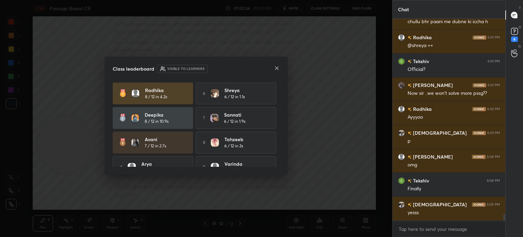
click at [276, 68] on icon at bounding box center [276, 67] width 3 height 3
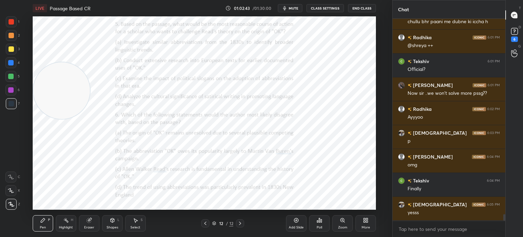
scroll to position [6231, 0]
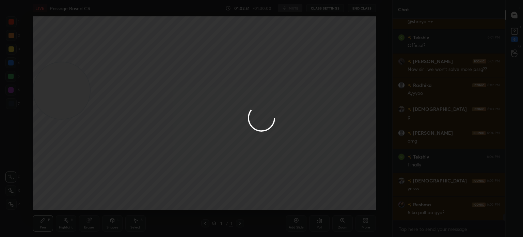
click at [363, 9] on div at bounding box center [261, 118] width 523 height 237
click at [360, 10] on div at bounding box center [261, 118] width 523 height 237
click at [358, 11] on div at bounding box center [261, 118] width 523 height 237
click at [358, 10] on div at bounding box center [261, 118] width 523 height 237
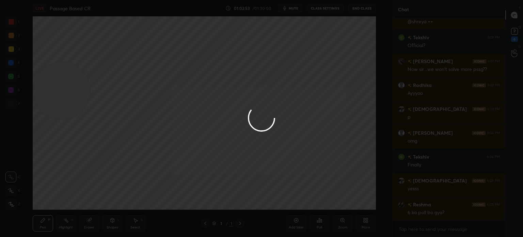
click at [358, 10] on div at bounding box center [261, 118] width 523 height 237
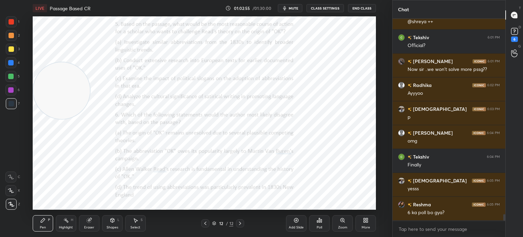
click at [357, 10] on button "End Class" at bounding box center [362, 8] width 28 height 8
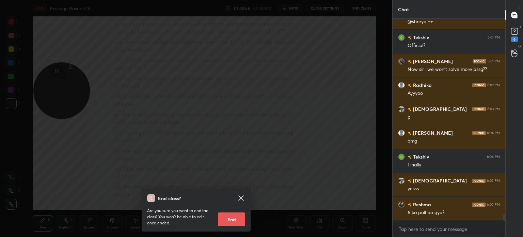
click at [231, 220] on button "End" at bounding box center [231, 219] width 27 height 14
type textarea "x"
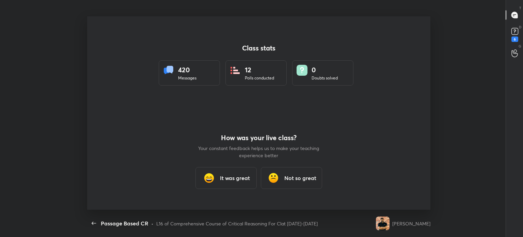
scroll to position [0, 0]
